Goal: Check status

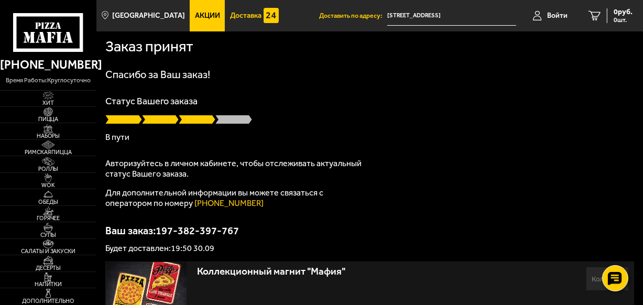
click at [230, 15] on span "Доставка" at bounding box center [245, 15] width 31 height 7
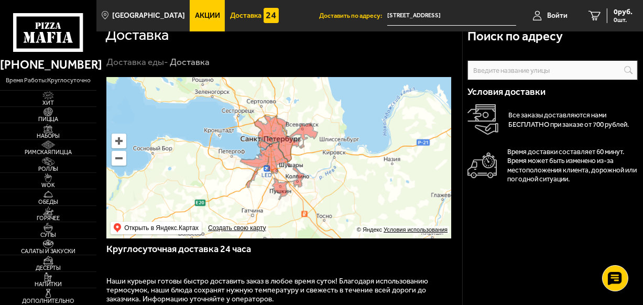
scroll to position [348, 0]
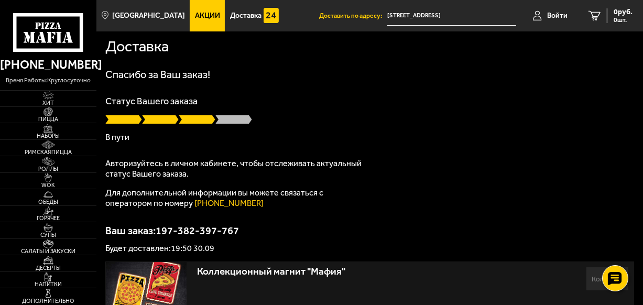
click at [331, 158] on div "Спасибо за Ваш заказ! Статус Вашего заказа В пути Авторизуйтесь в личном кабине…" at bounding box center [369, 160] width 528 height 183
click at [259, 237] on div "Ваш заказ: 197-382-397-767 Будет доставлен: 19:50 30.09" at bounding box center [369, 238] width 528 height 27
click at [444, 13] on input "[STREET_ADDRESS]" at bounding box center [451, 15] width 128 height 19
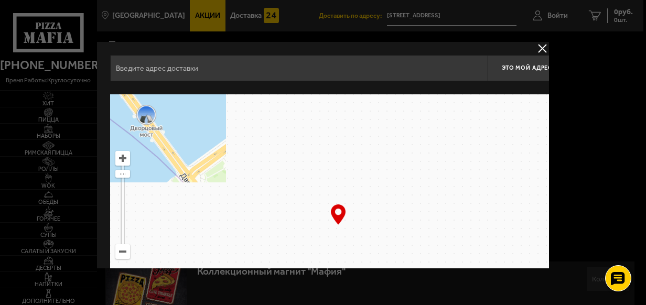
type input "[STREET_ADDRESS]"
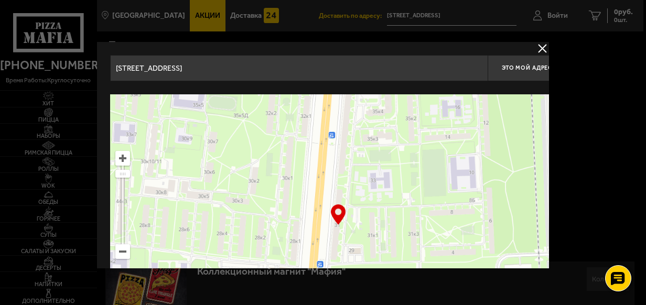
click at [540, 43] on button "delivery type" at bounding box center [542, 48] width 13 height 13
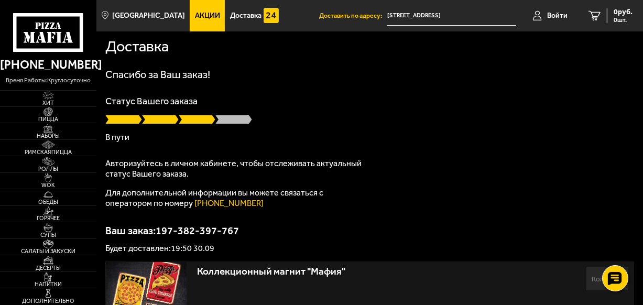
scroll to position [222, 0]
